Goal: Information Seeking & Learning: Find specific fact

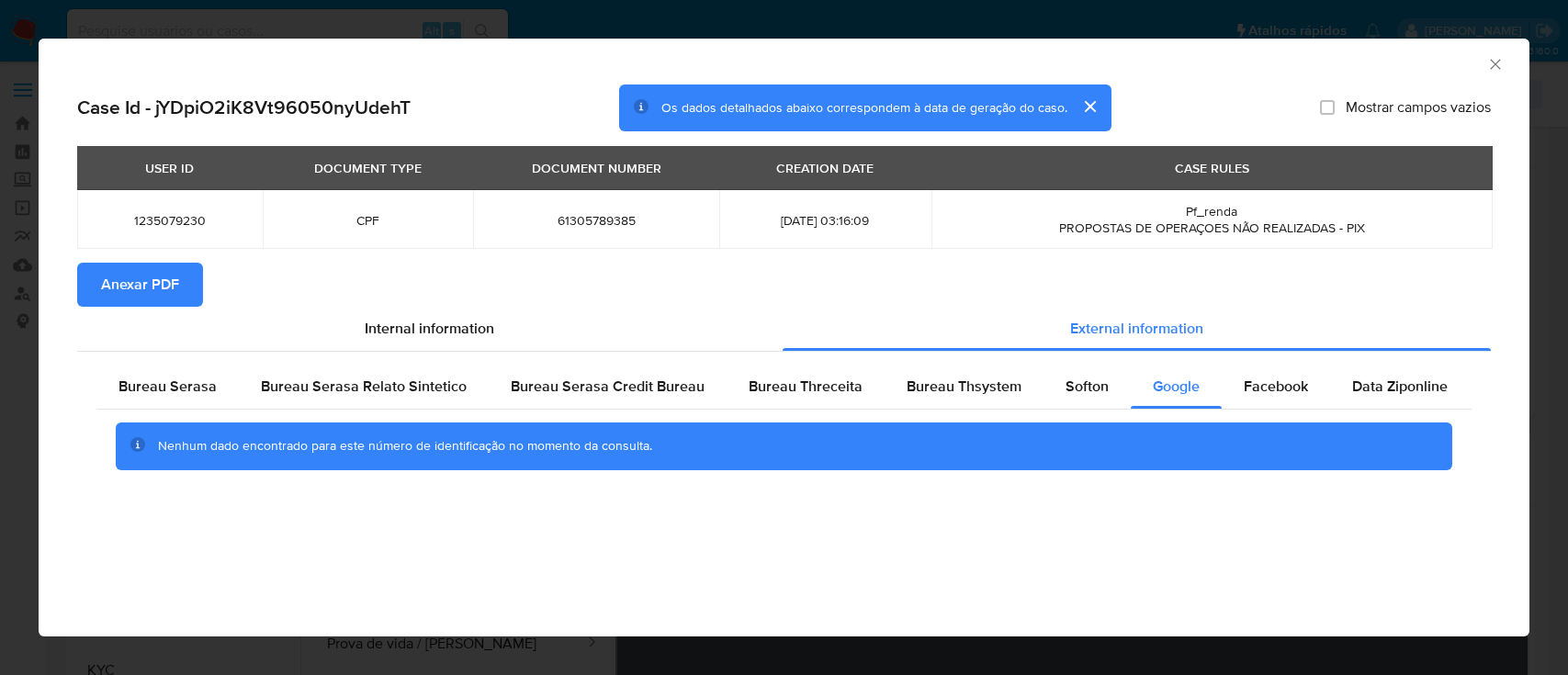
select select "10"
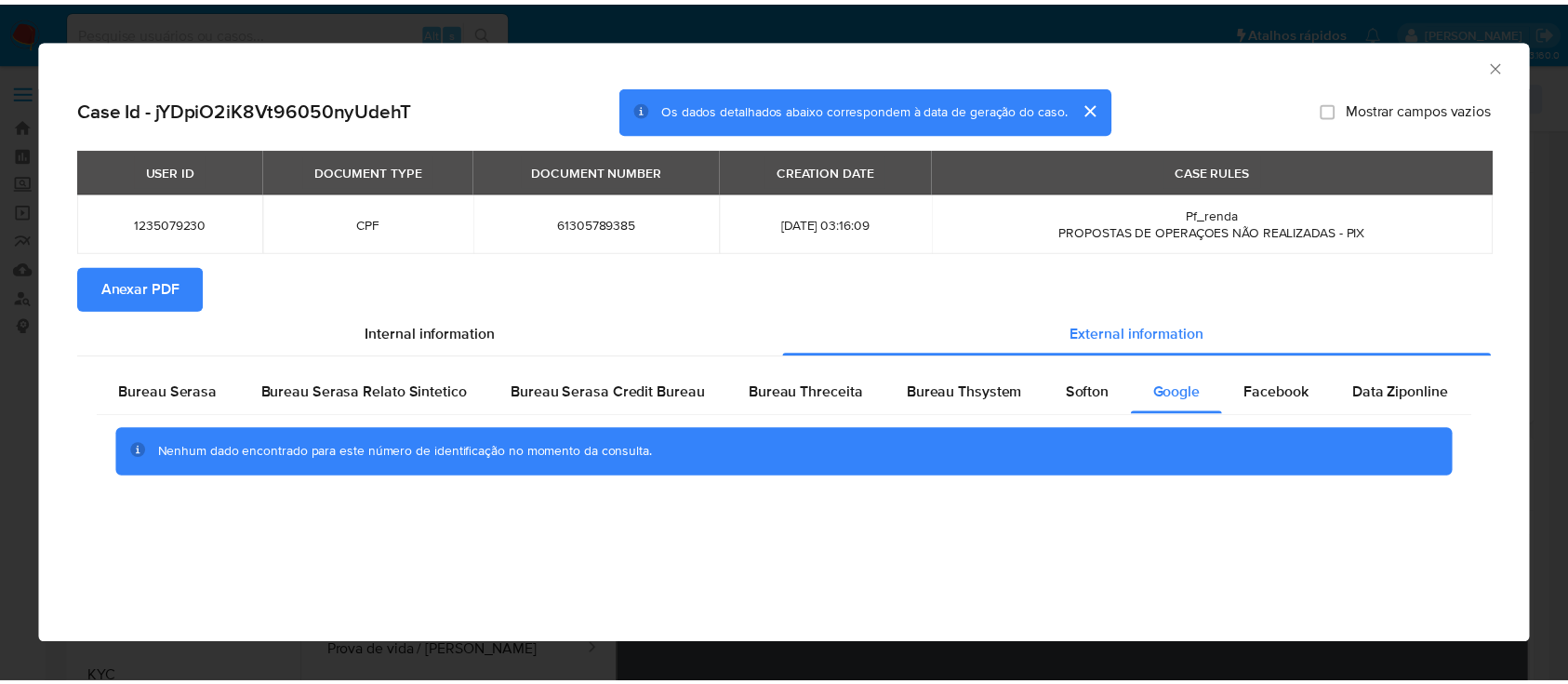
scroll to position [372, 0]
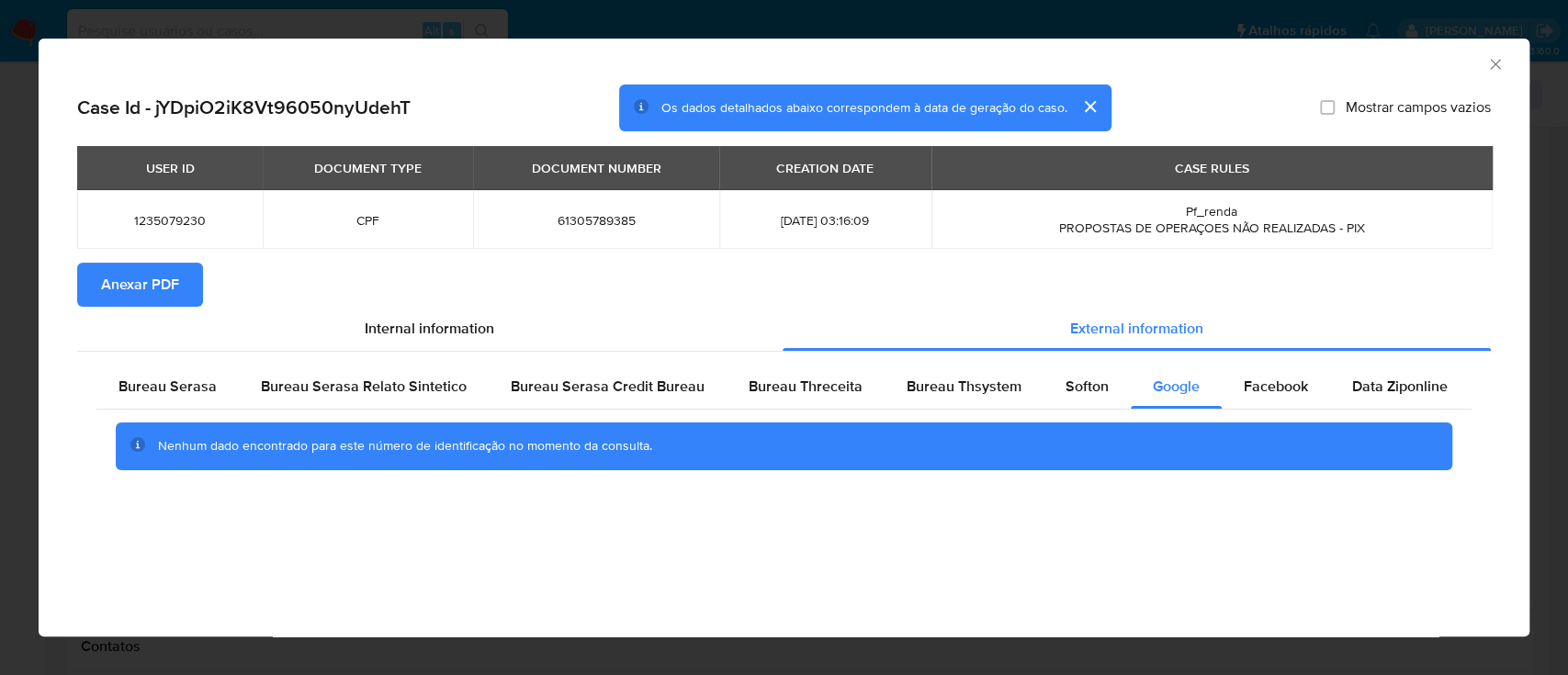
click at [1494, 63] on icon "Fechar a janela" at bounding box center [1495, 64] width 10 height 10
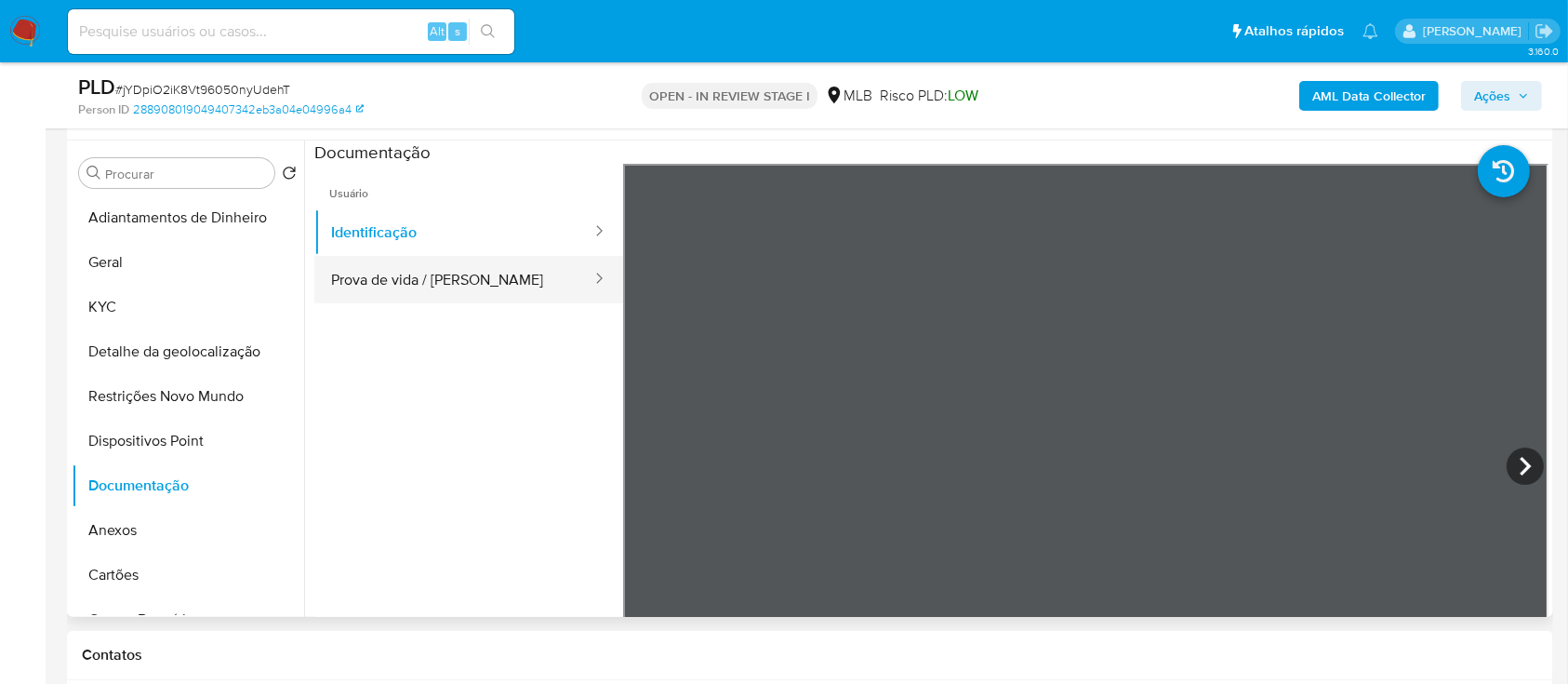
click at [477, 277] on button "Prova de vida / [PERSON_NAME]" at bounding box center [453, 280] width 279 height 48
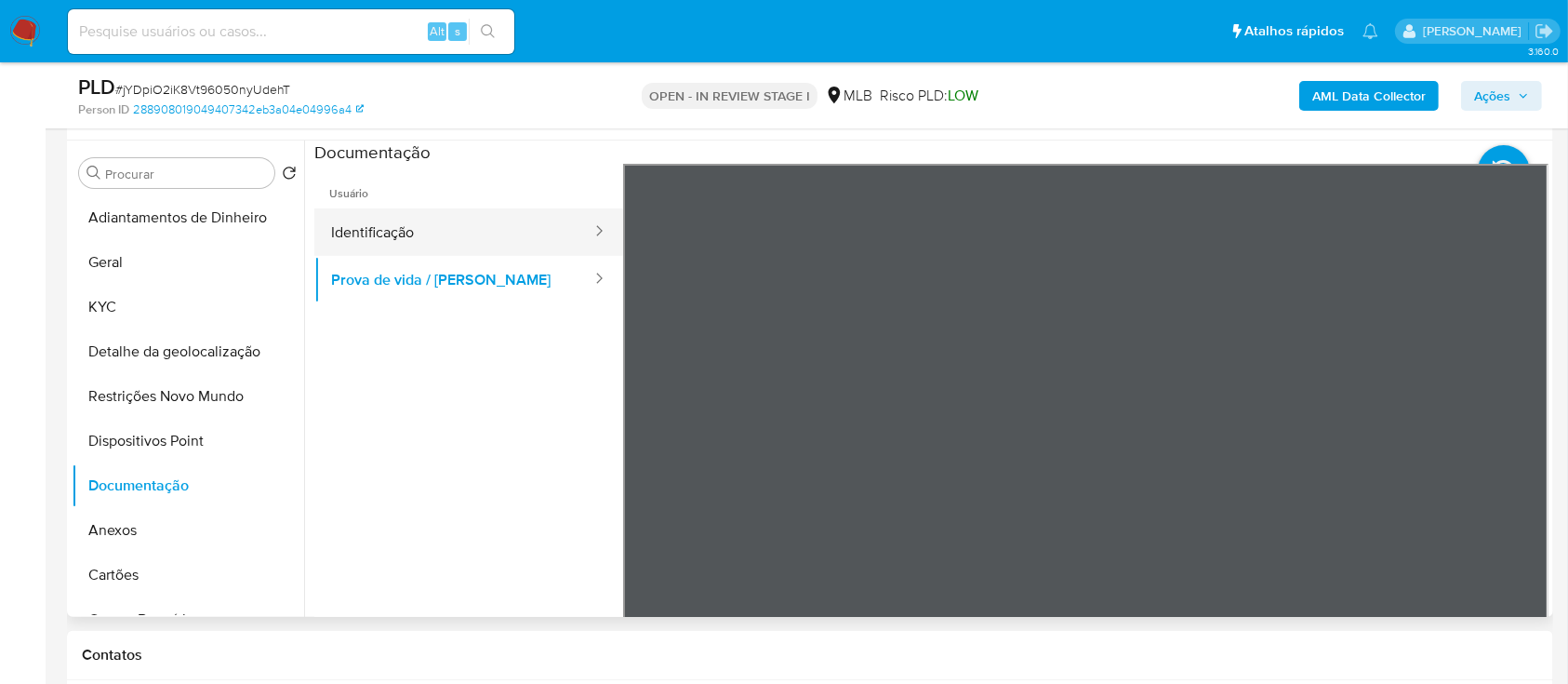
click at [367, 251] on button "Identificação" at bounding box center [453, 232] width 279 height 48
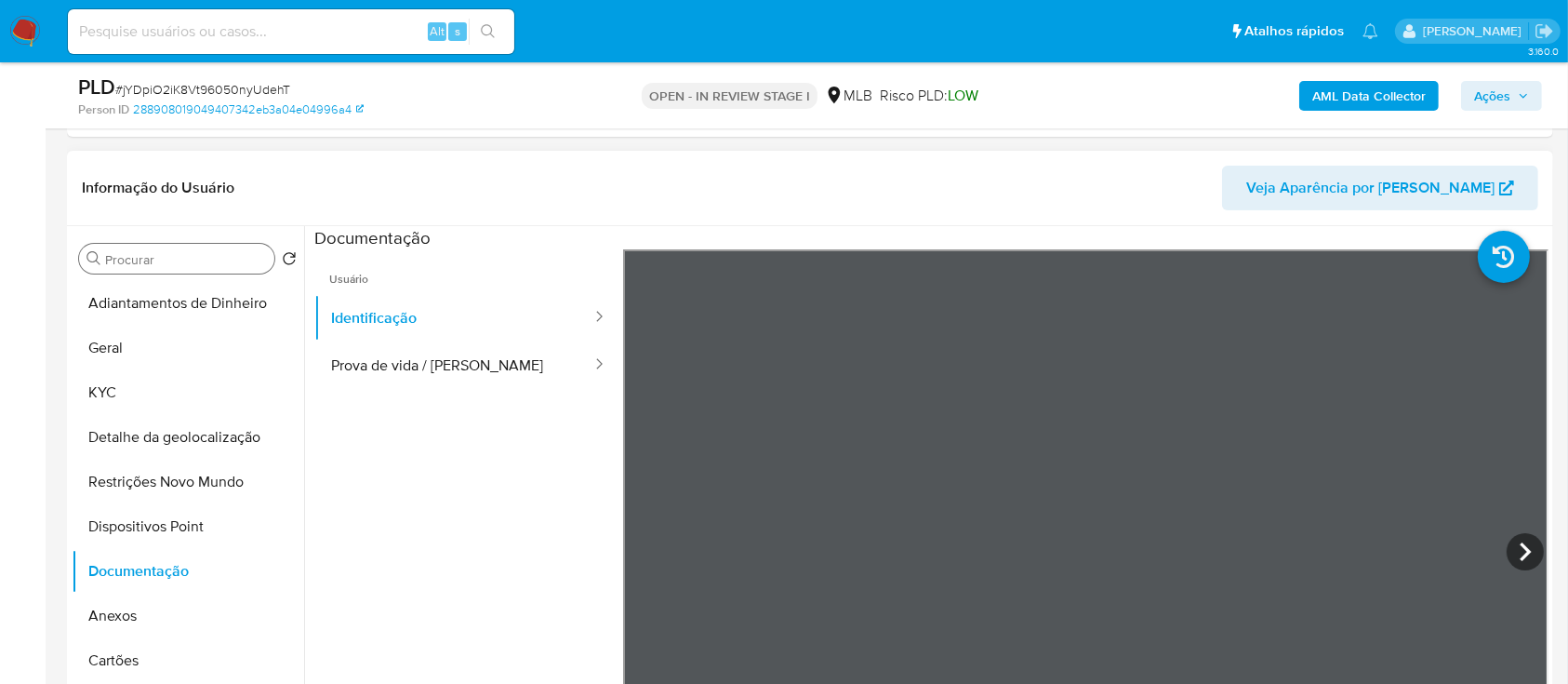
scroll to position [248, 0]
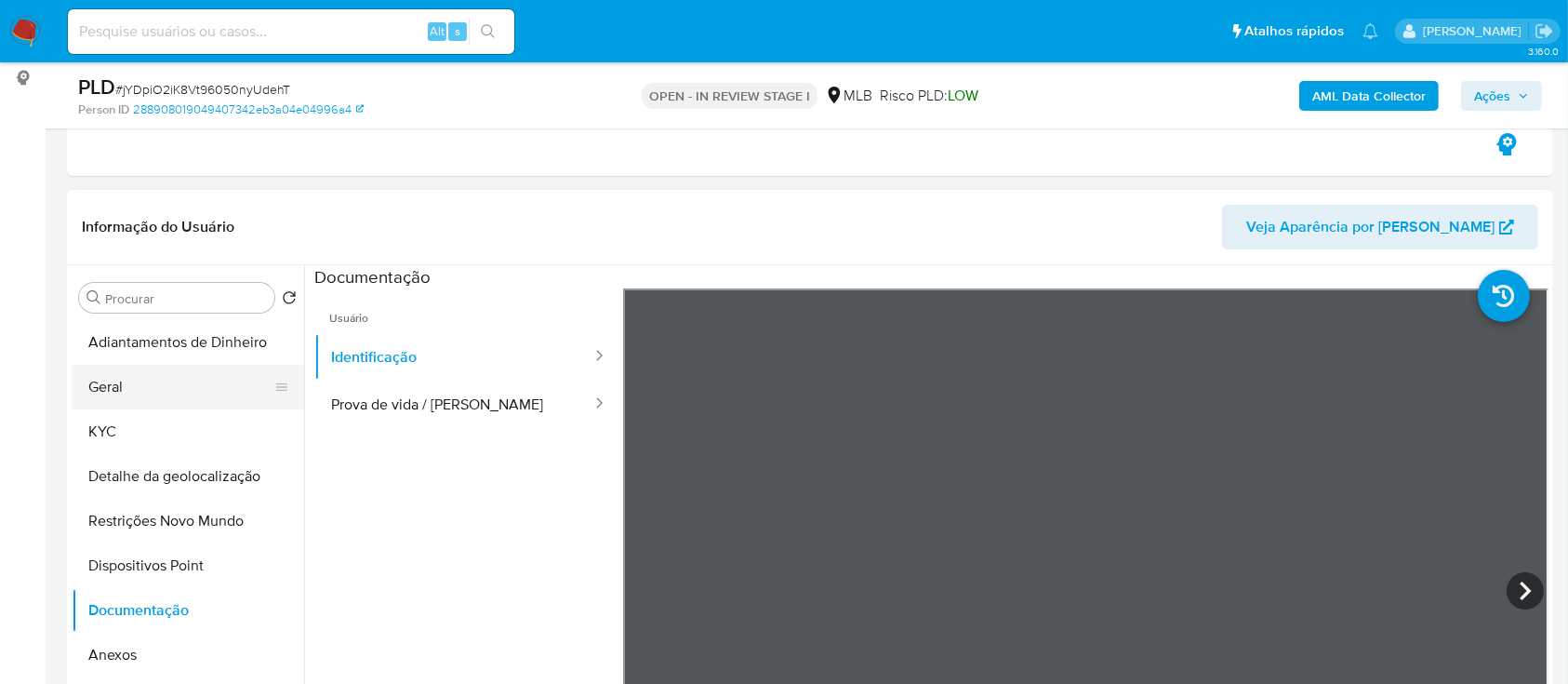
click at [146, 388] on button "Geral" at bounding box center [180, 387] width 218 height 45
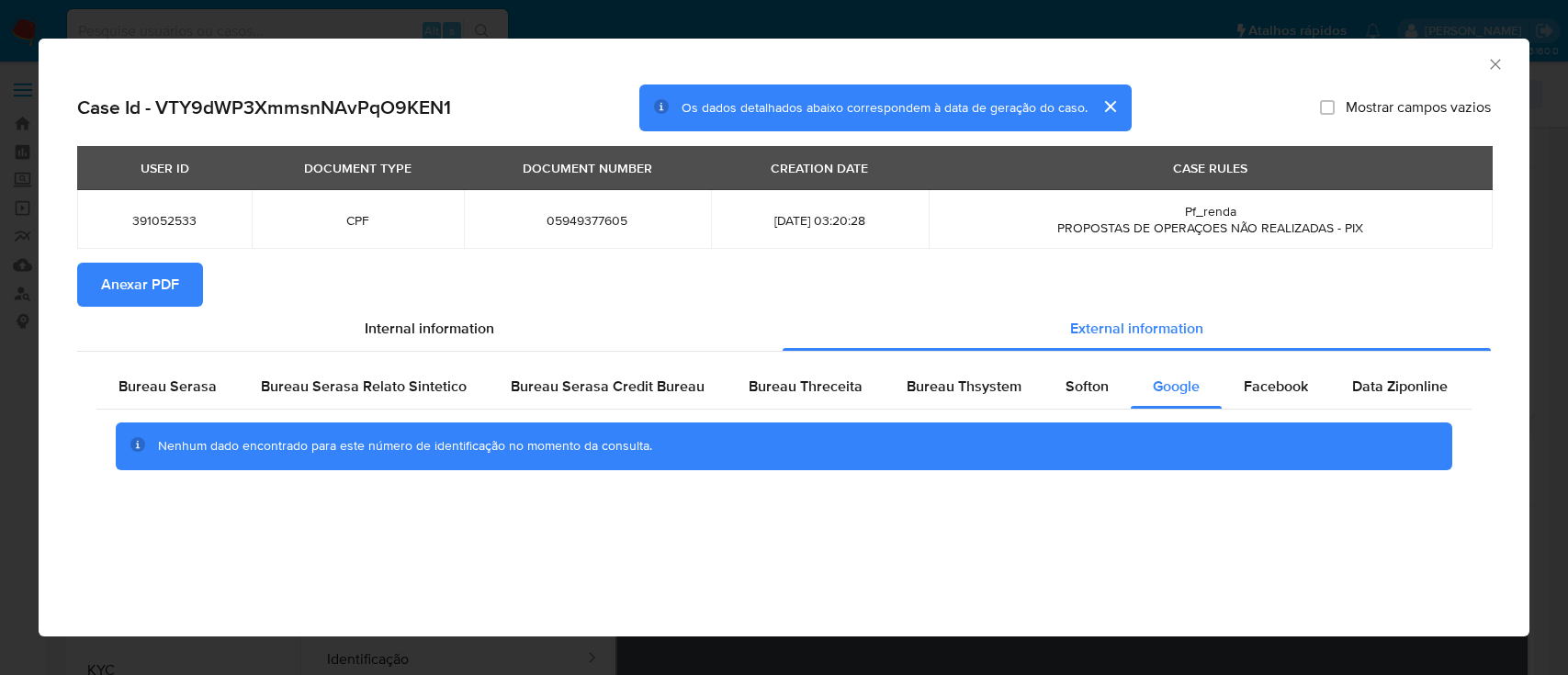
select select "10"
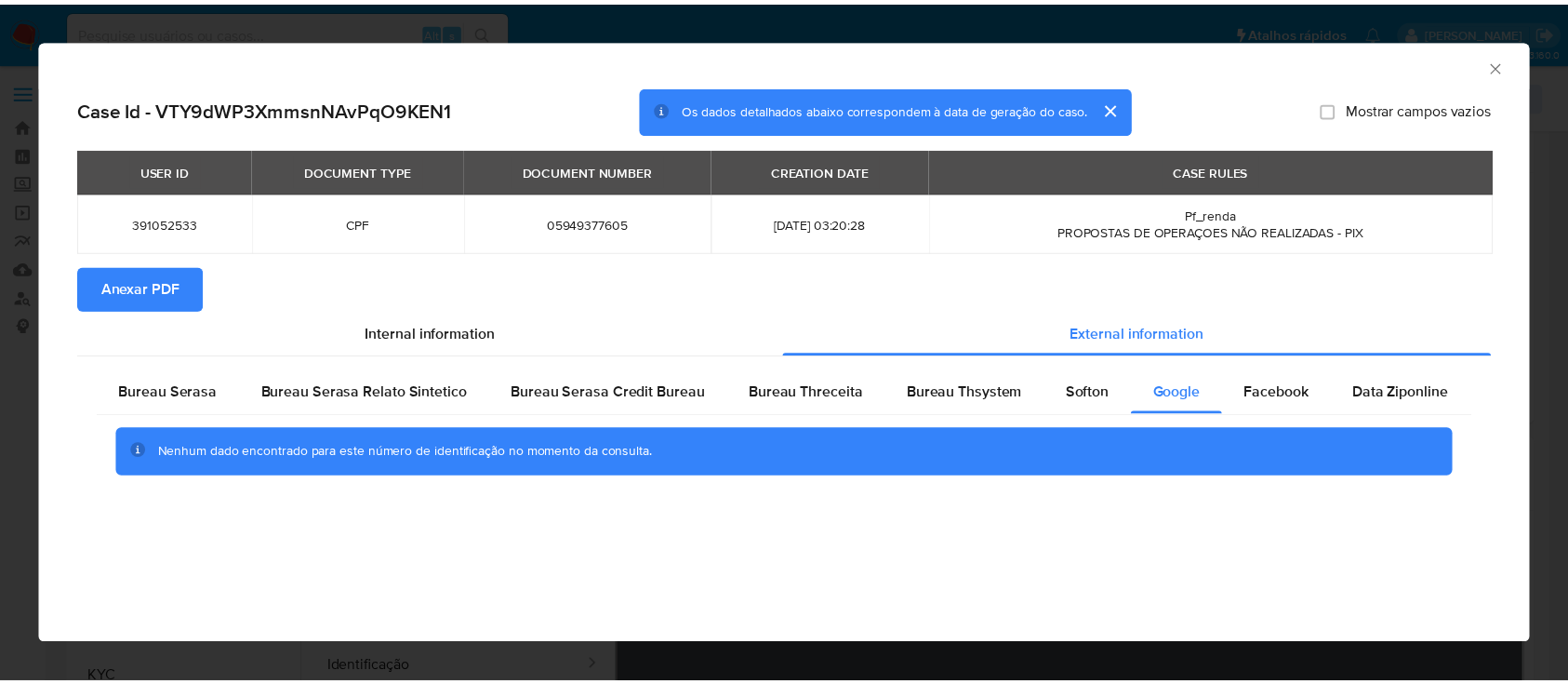
scroll to position [496, 0]
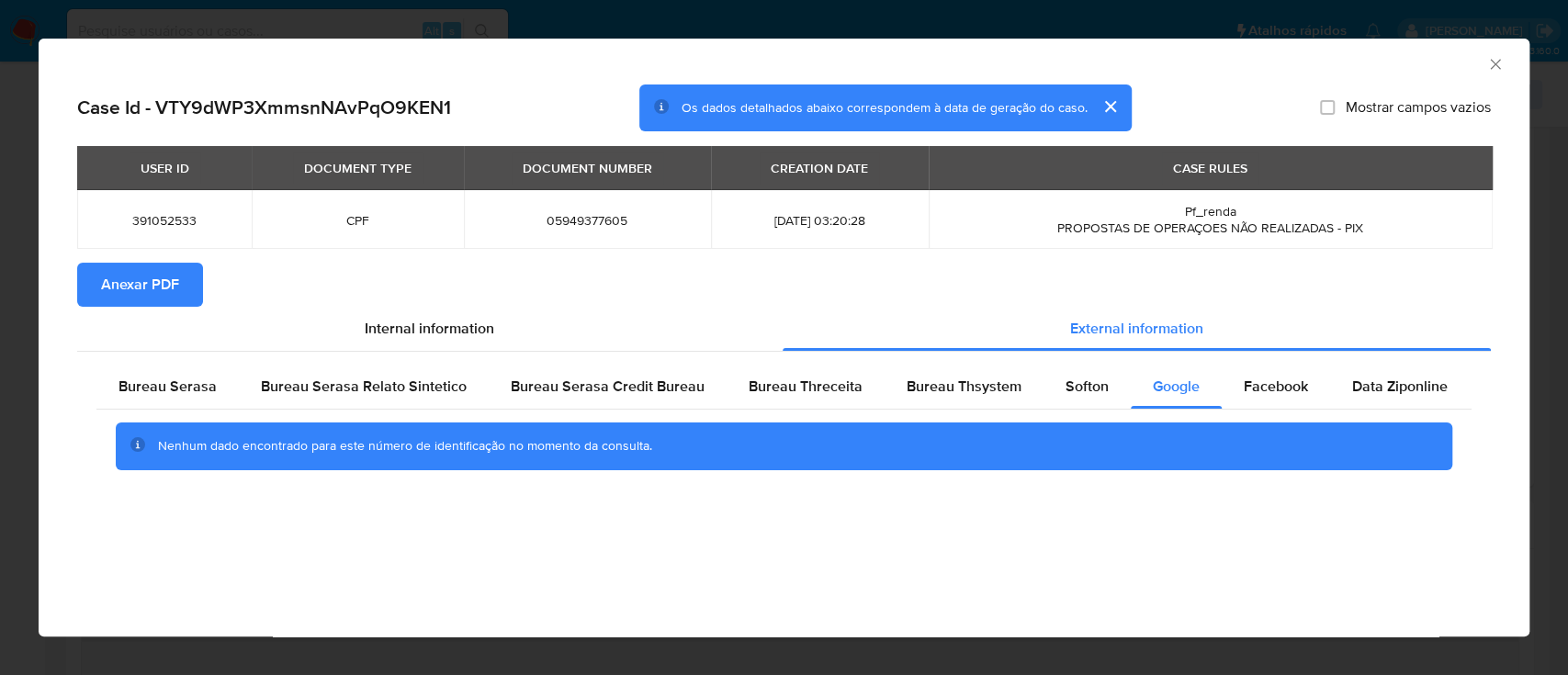
drag, startPoint x: 1507, startPoint y: 53, endPoint x: 1499, endPoint y: 60, distance: 10.6
click at [1506, 53] on div "AML Data Collector" at bounding box center [784, 61] width 1491 height 46
click at [1493, 65] on icon "Fechar a janela" at bounding box center [1495, 64] width 10 height 10
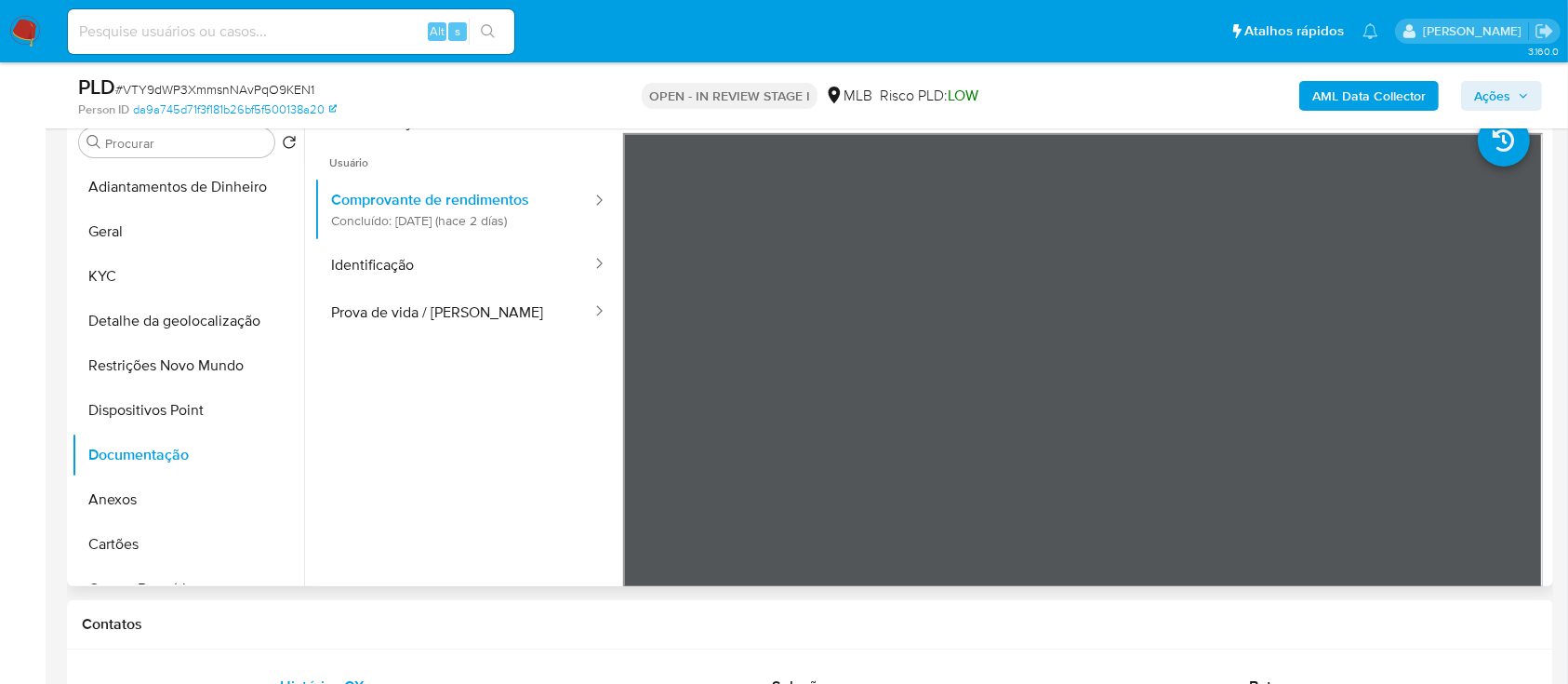
scroll to position [372, 0]
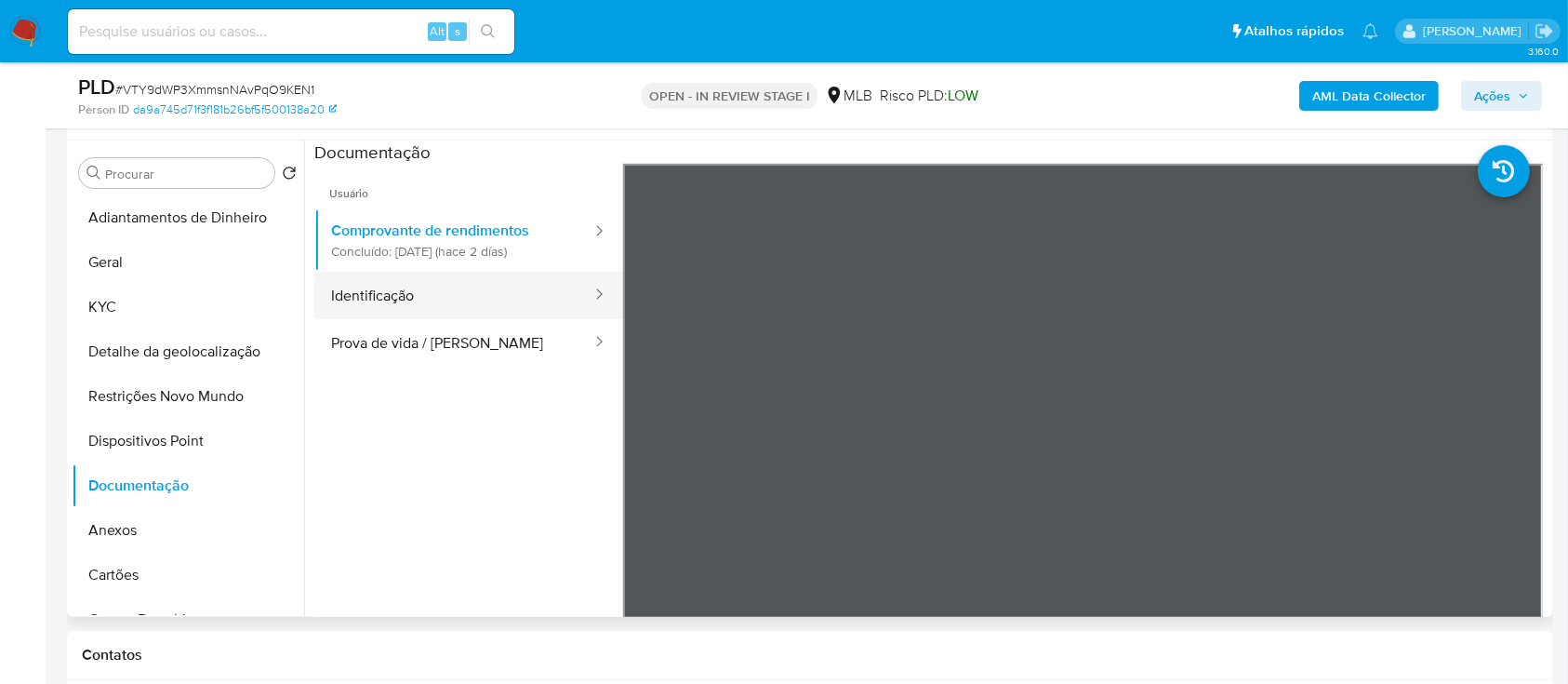
click at [456, 292] on button "Identificação" at bounding box center [453, 295] width 279 height 48
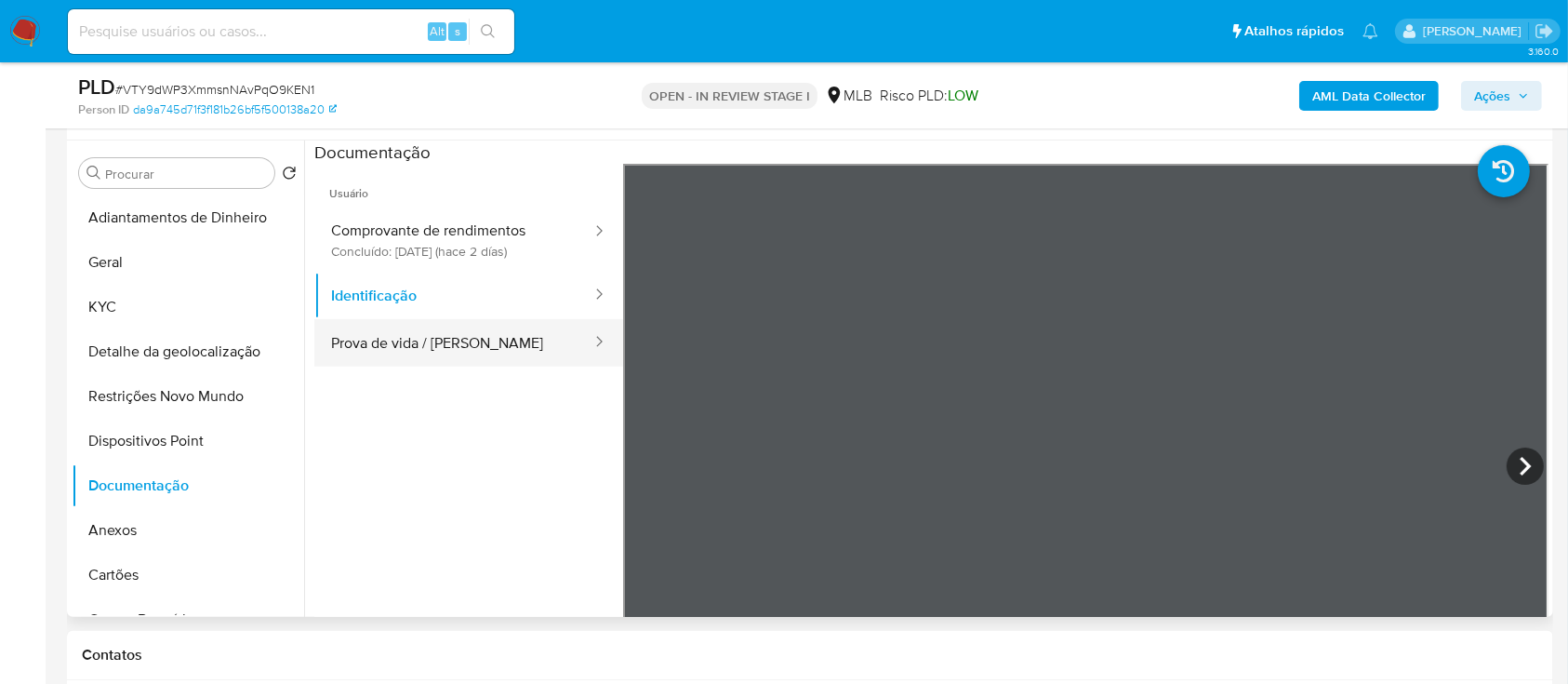
click at [476, 336] on button "Prova de vida / [PERSON_NAME]" at bounding box center [453, 343] width 279 height 48
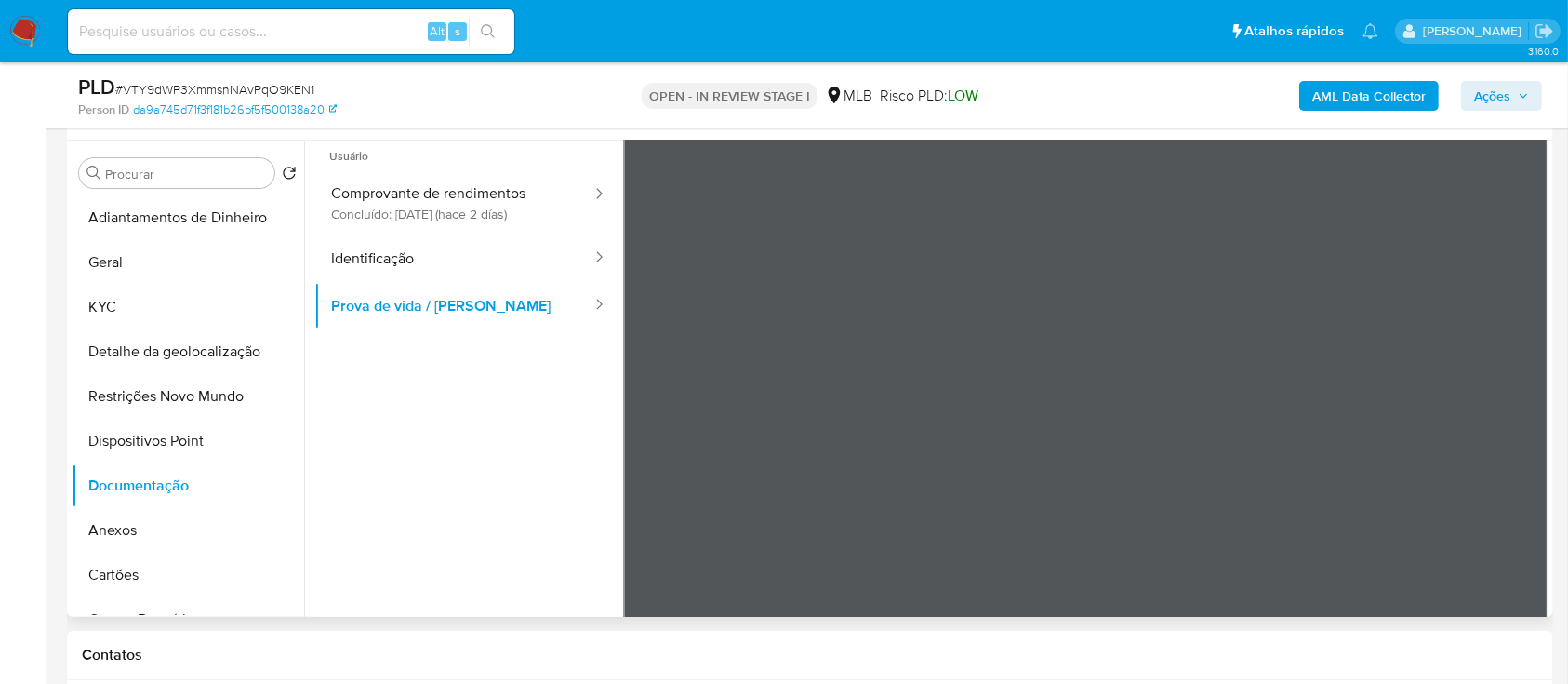
scroll to position [0, 0]
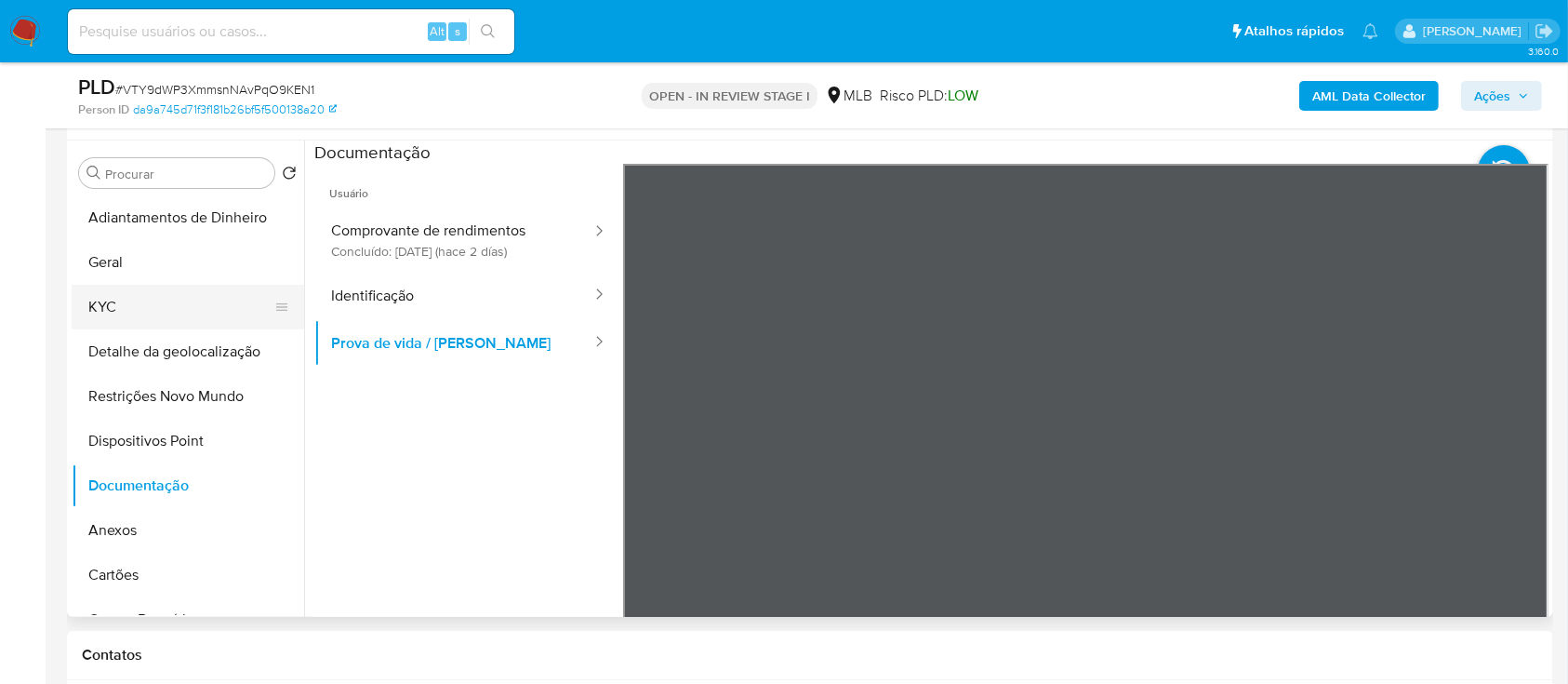
click at [106, 306] on button "KYC" at bounding box center [180, 307] width 218 height 45
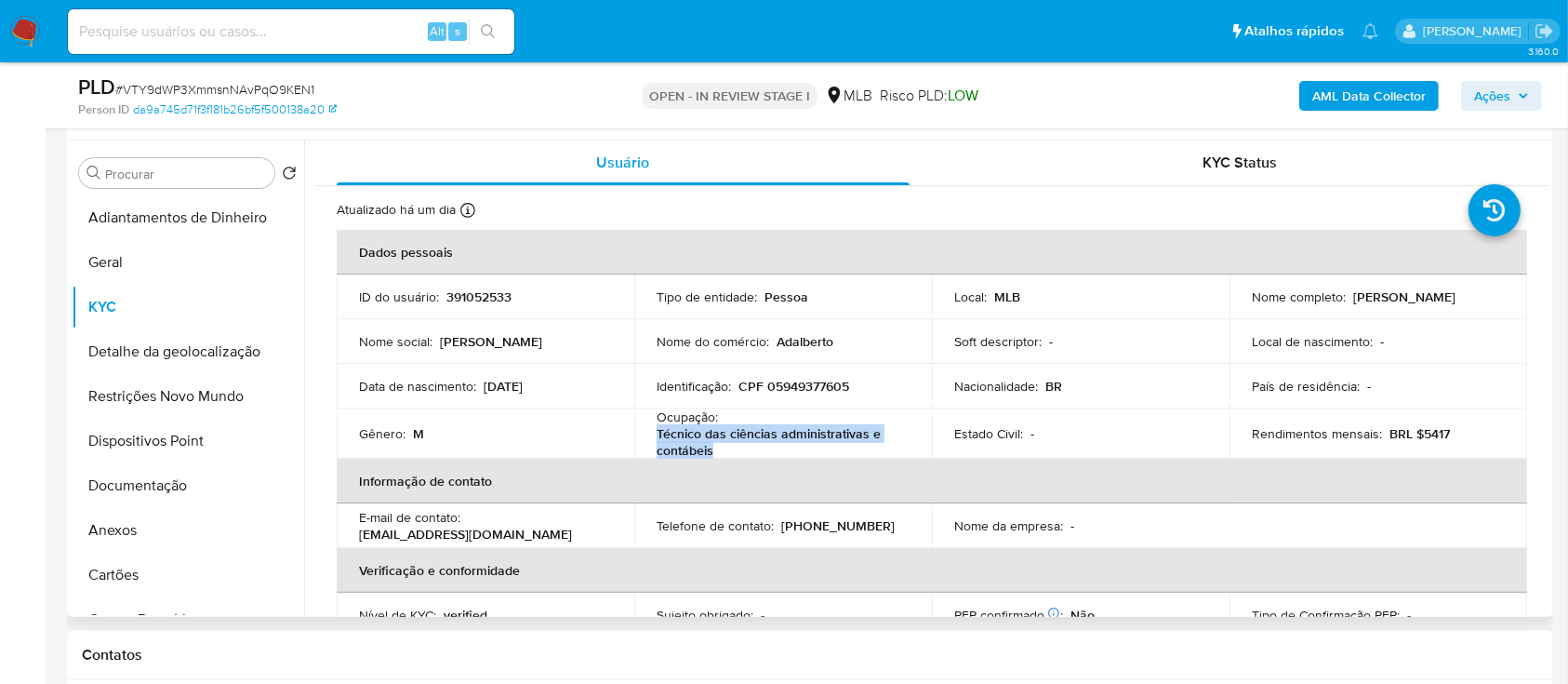
drag, startPoint x: 724, startPoint y: 452, endPoint x: 652, endPoint y: 435, distance: 74.0
click at [651, 433] on td "Ocupação : Técnico das ciências administrativas e contábeis" at bounding box center [783, 433] width 298 height 50
copy p "Técnico das ciências administrativas e contábeis"
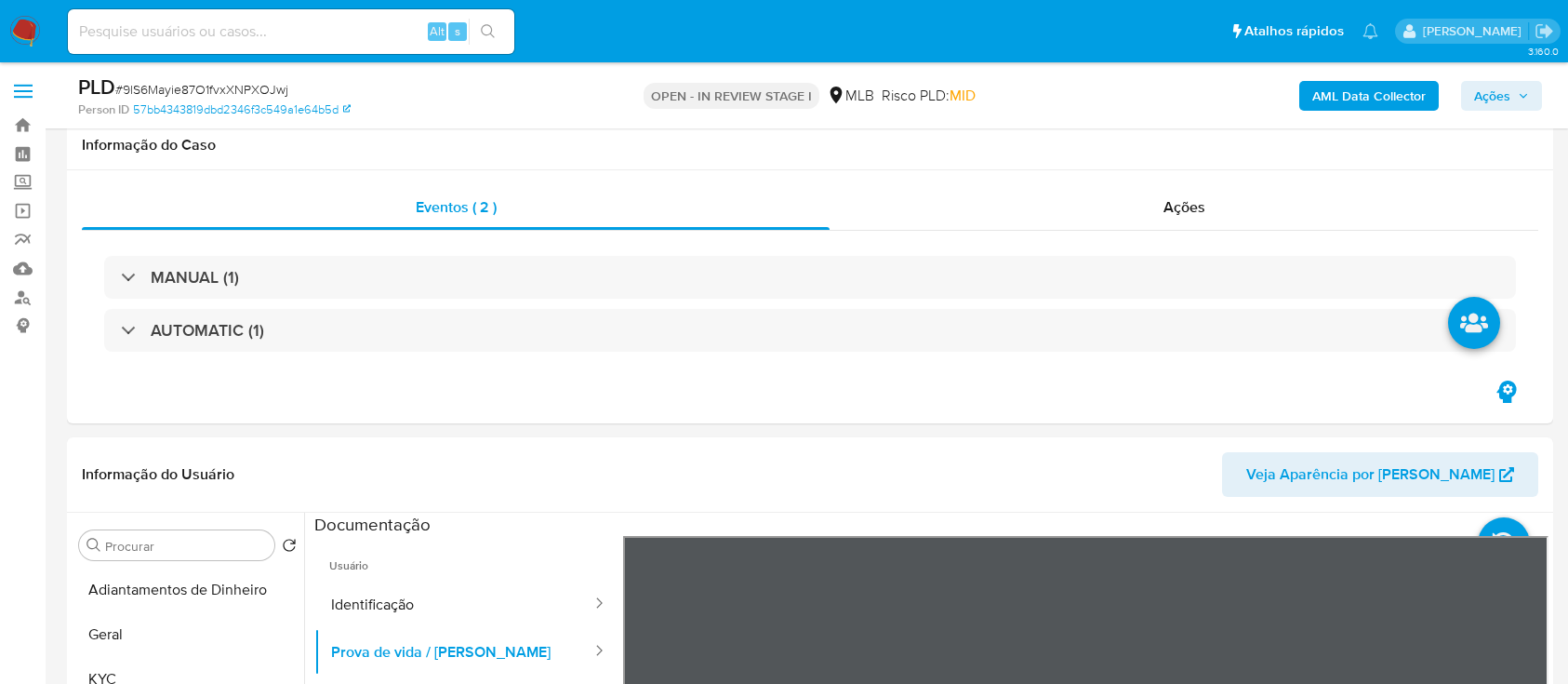
select select "10"
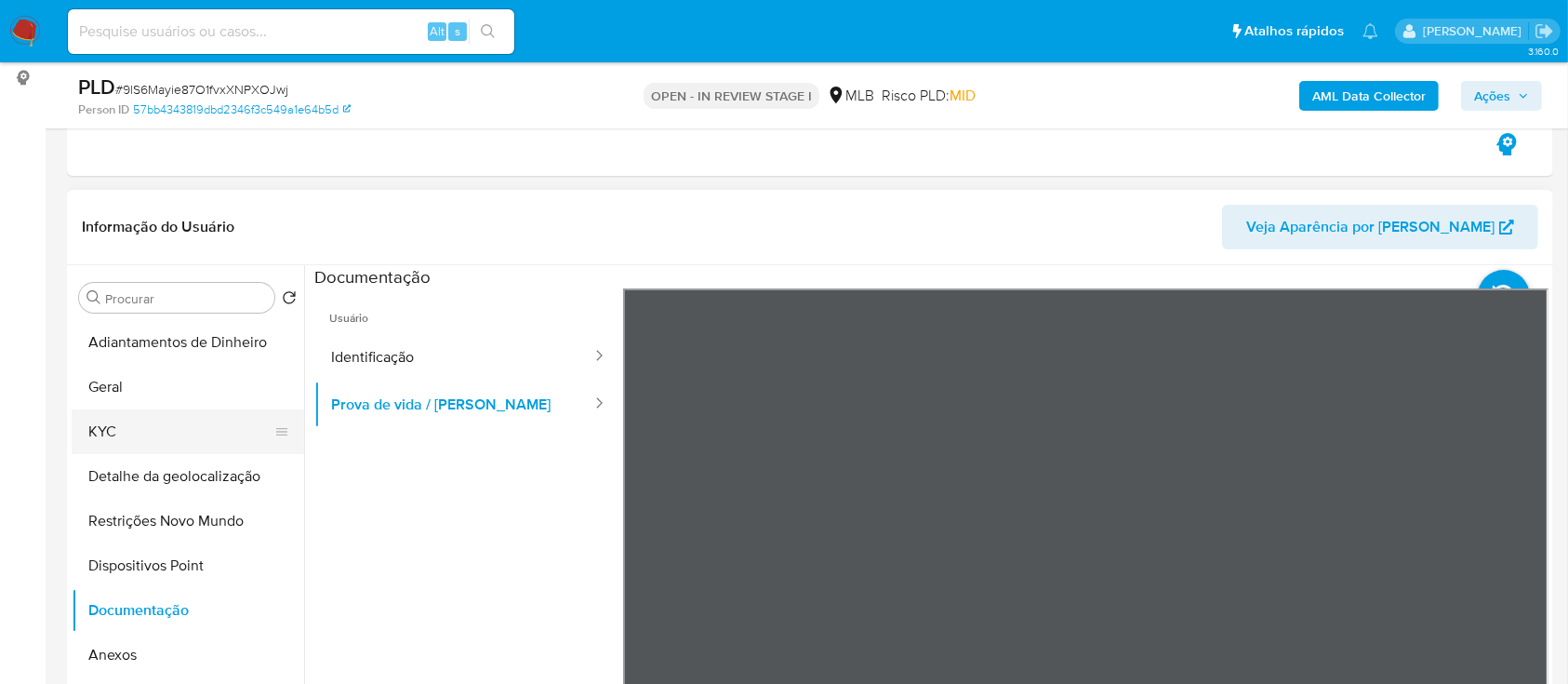
drag, startPoint x: 141, startPoint y: 391, endPoint x: 142, endPoint y: 411, distance: 20.0
click at [141, 392] on button "Geral" at bounding box center [188, 387] width 232 height 45
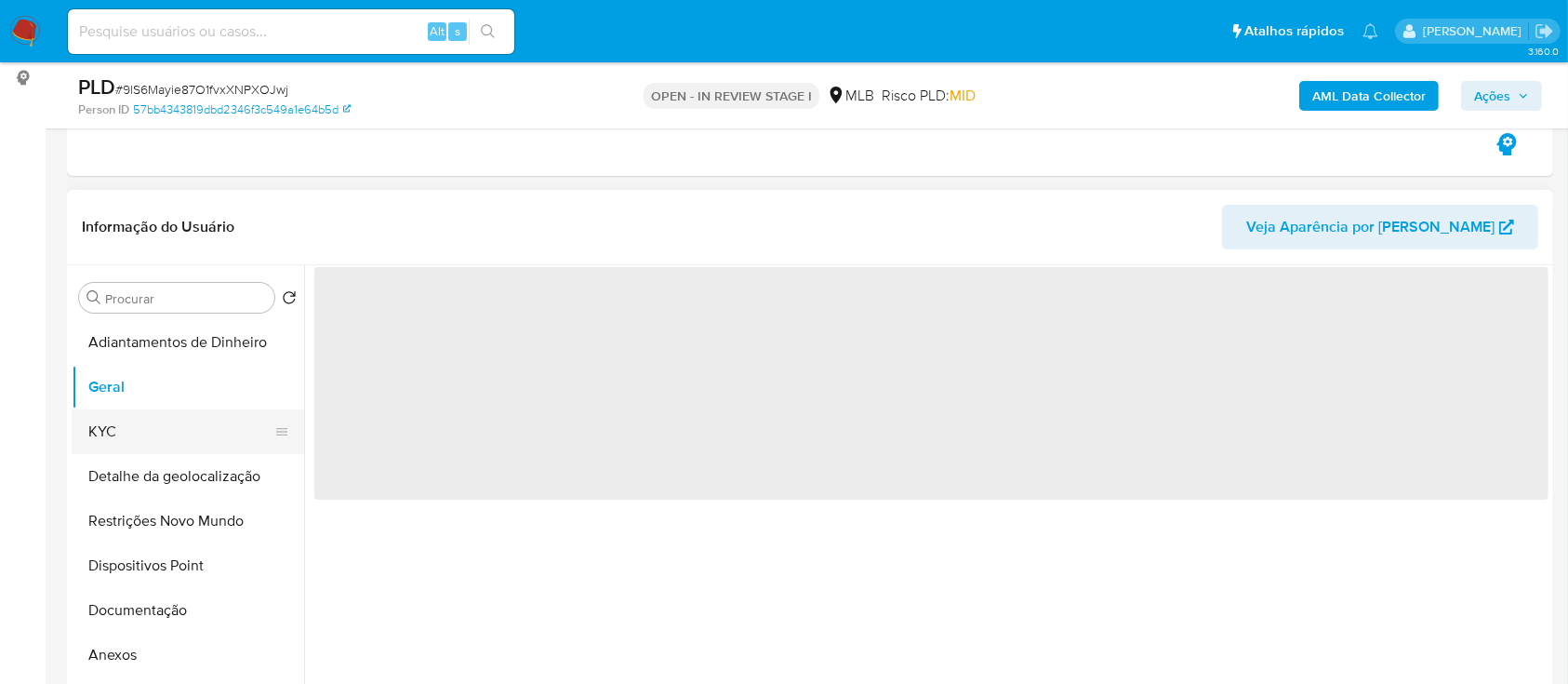
click at [136, 434] on button "KYC" at bounding box center [180, 432] width 218 height 45
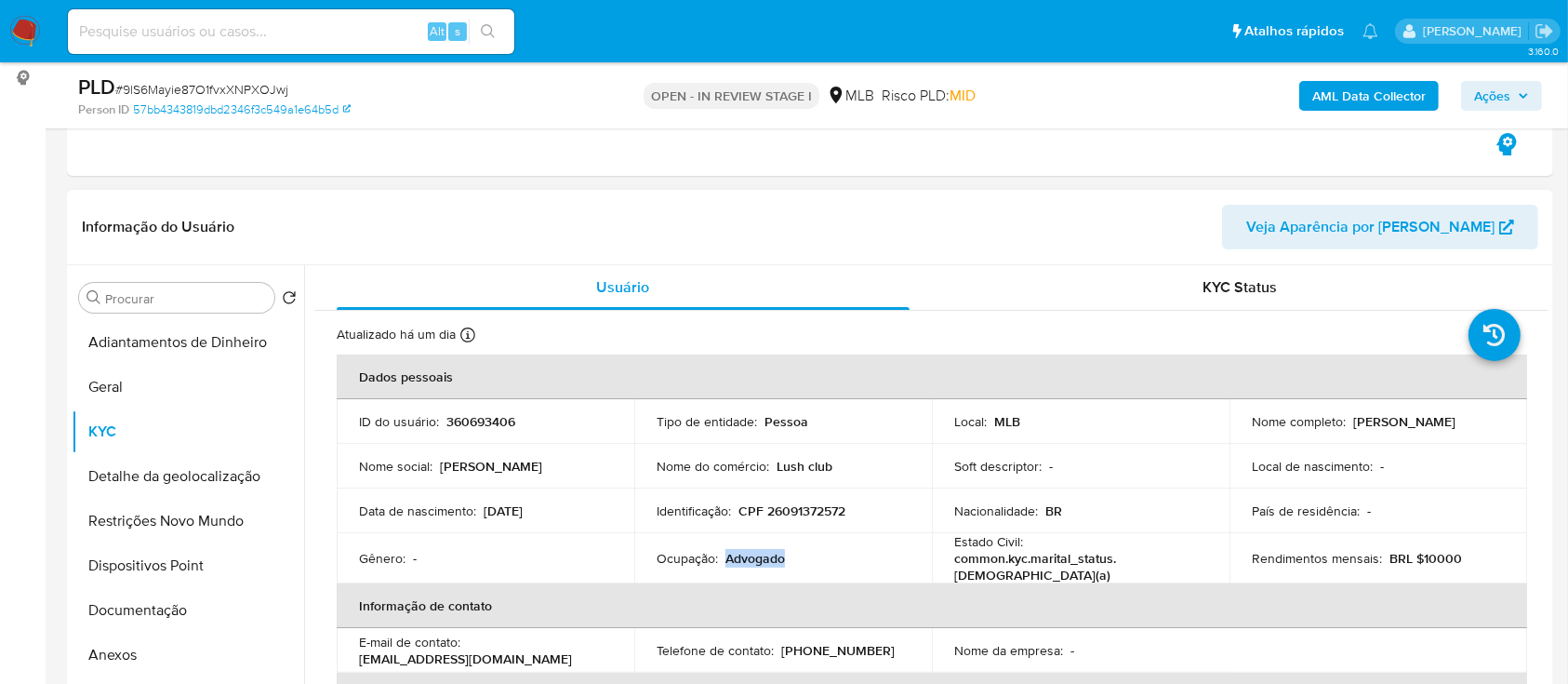
drag, startPoint x: 806, startPoint y: 557, endPoint x: 725, endPoint y: 557, distance: 81.0
click at [725, 557] on div "Ocupação : Advogado" at bounding box center [784, 558] width 253 height 17
copy p "Advogado"
drag, startPoint x: 129, startPoint y: 605, endPoint x: 169, endPoint y: 596, distance: 41.0
click at [130, 605] on button "Documentação" at bounding box center [180, 610] width 218 height 45
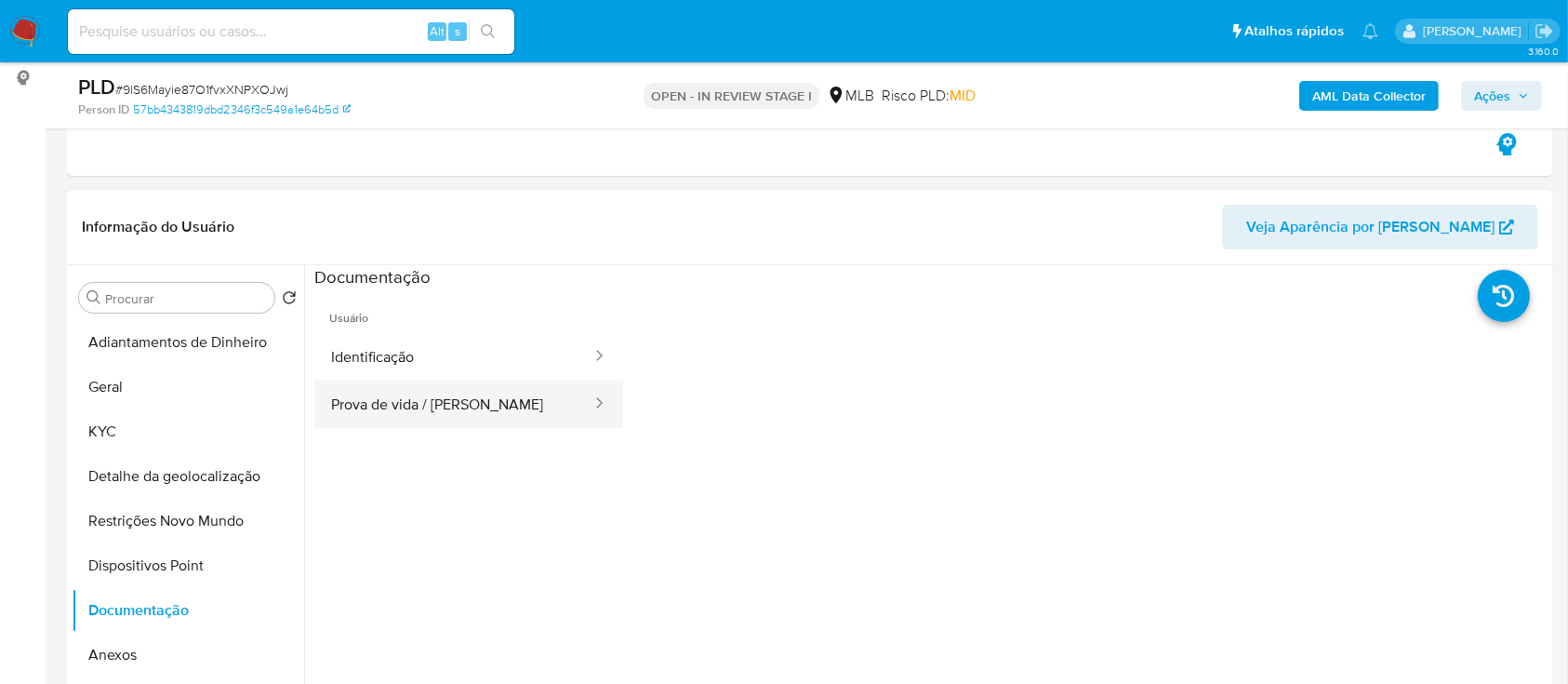
click at [474, 419] on button "Prova de vida / [PERSON_NAME]" at bounding box center [453, 405] width 279 height 48
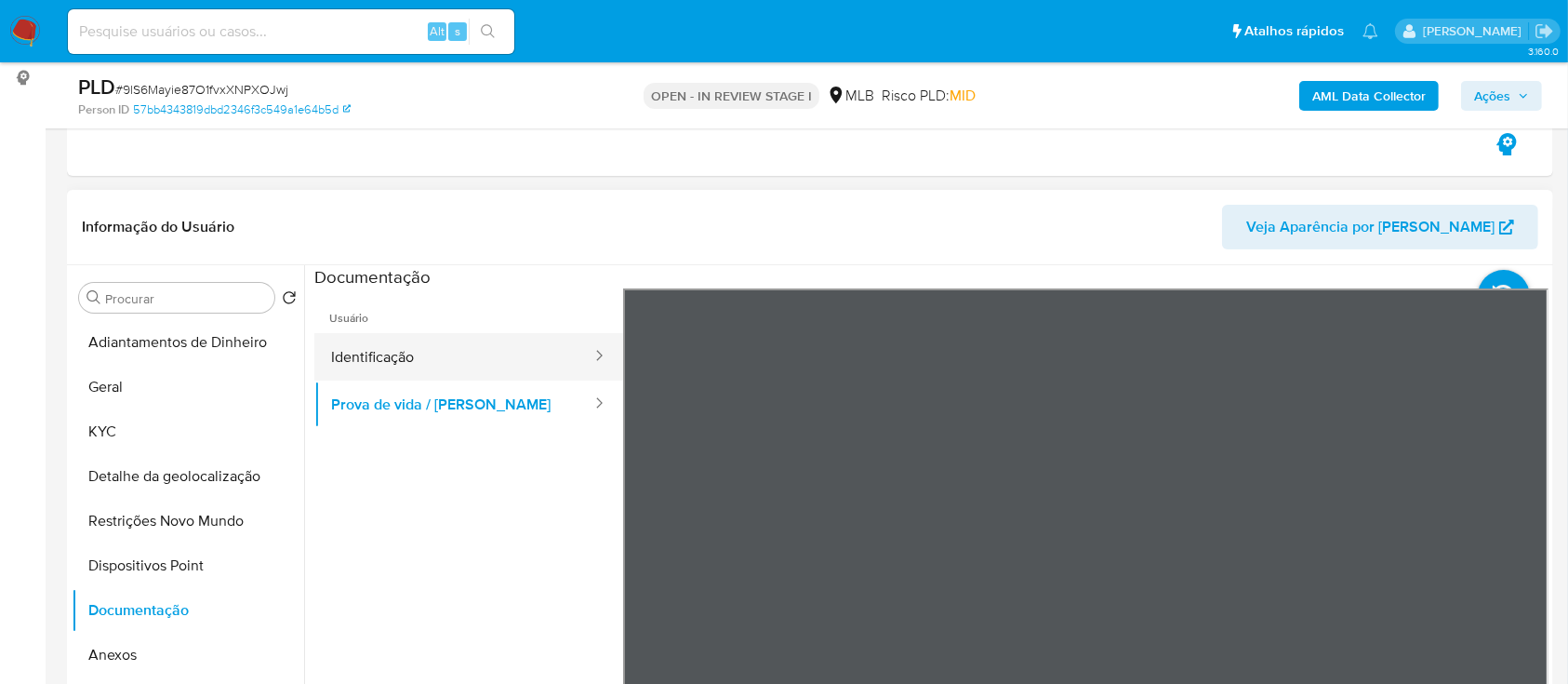
click at [425, 353] on button "Identificação" at bounding box center [453, 357] width 279 height 48
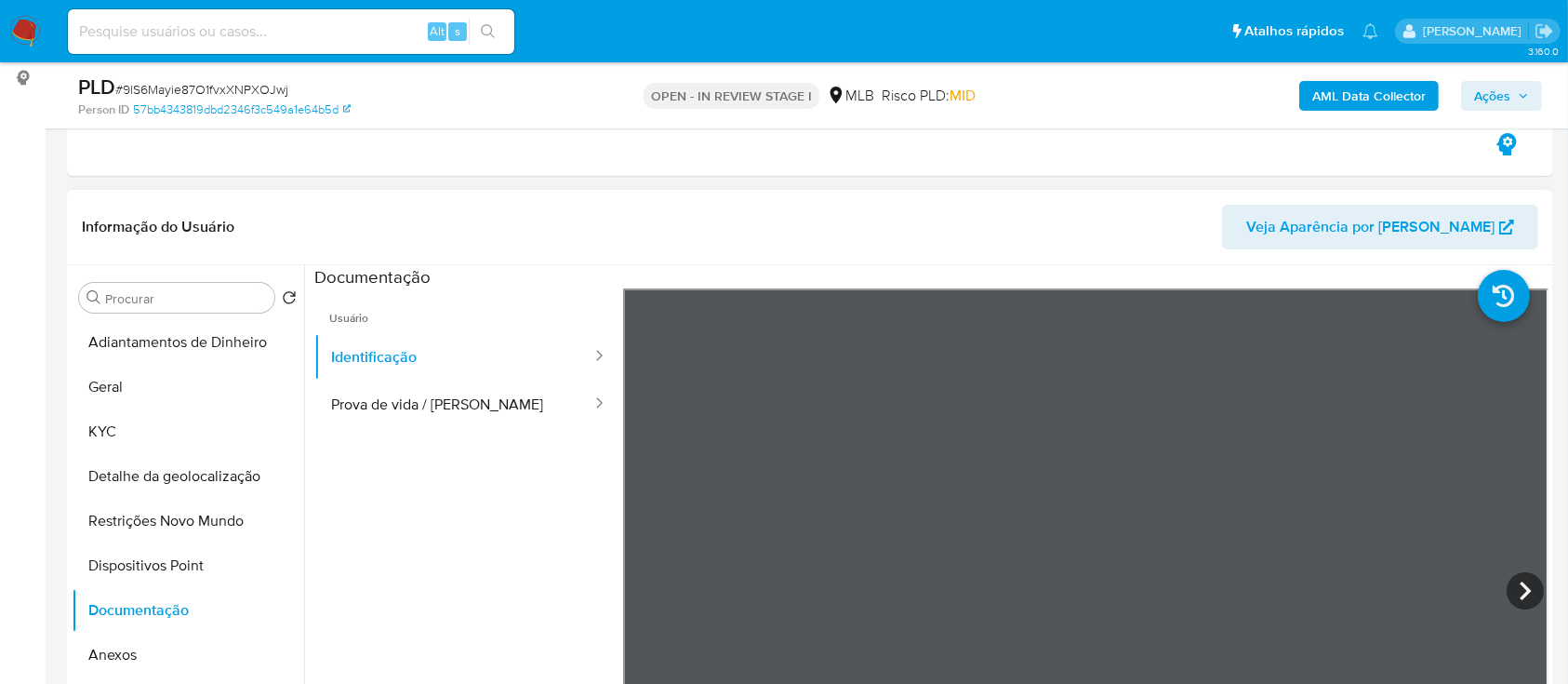
scroll to position [63, 0]
